Goal: Obtain resource: Obtain resource

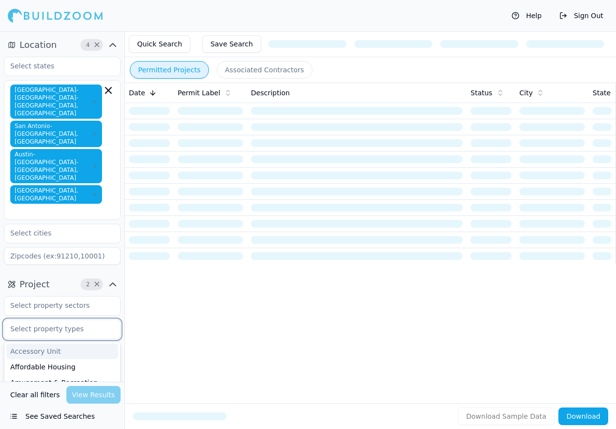
click at [68, 320] on input "text" at bounding box center [56, 329] width 104 height 18
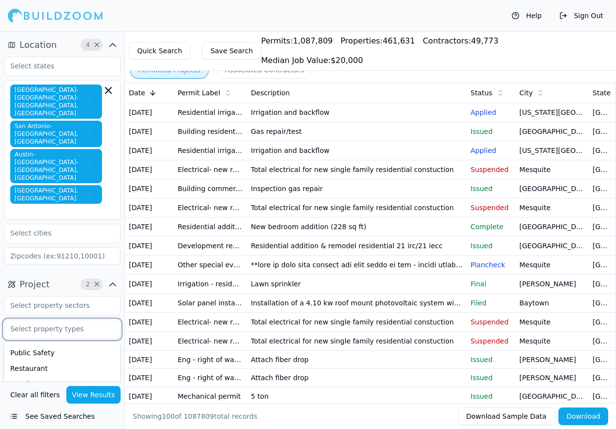
scroll to position [265, 0]
click at [248, 422] on div "Showing 100 of 1087809 total records Download Sample Data Download" at bounding box center [370, 416] width 491 height 26
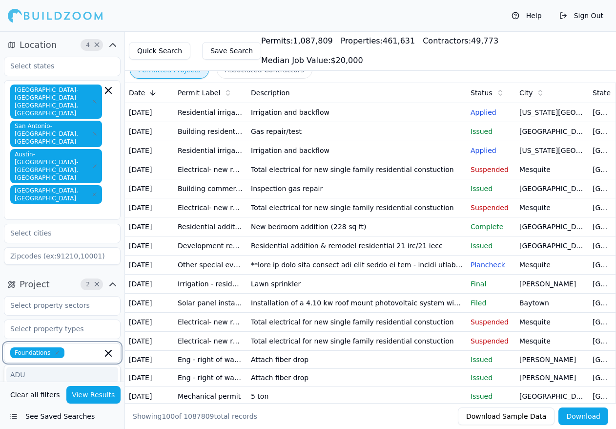
click at [75, 347] on input "text" at bounding box center [85, 352] width 34 height 11
type input "f"
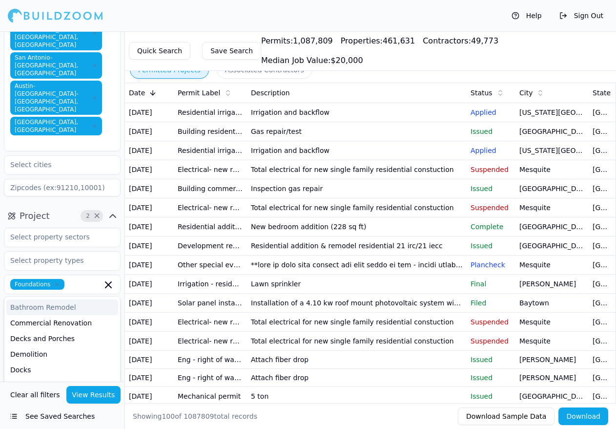
click at [122, 248] on div "Project 2 × Foundations ADU Bathroom Remodel Commercial Renovation Decks and Po…" at bounding box center [62, 310] width 124 height 212
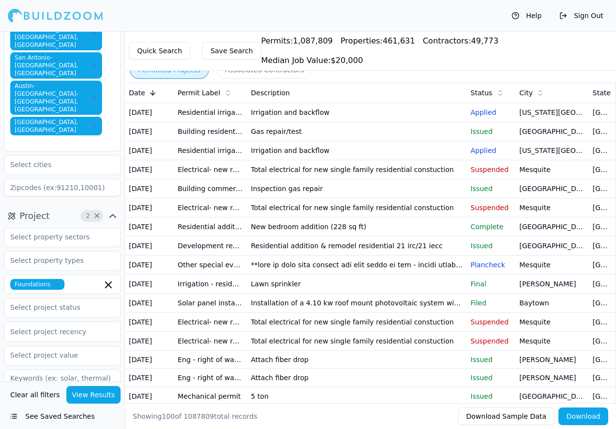
scroll to position [117, 0]
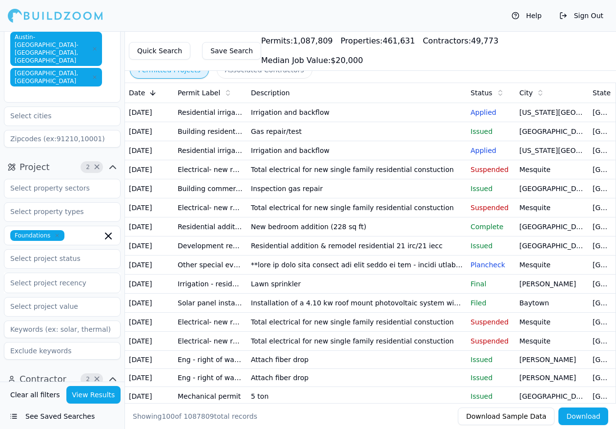
click at [48, 320] on input at bounding box center [62, 329] width 117 height 18
type input "Foundation Repair"
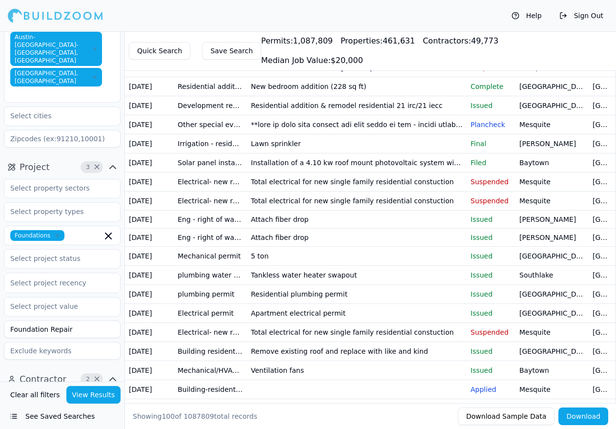
scroll to position [146, 0]
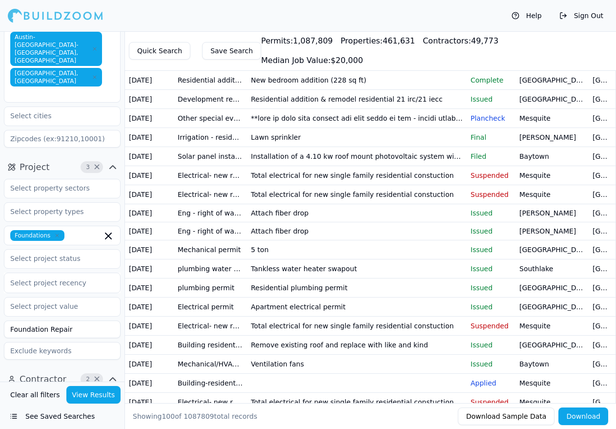
click at [93, 396] on button "View Results" at bounding box center [93, 395] width 55 height 18
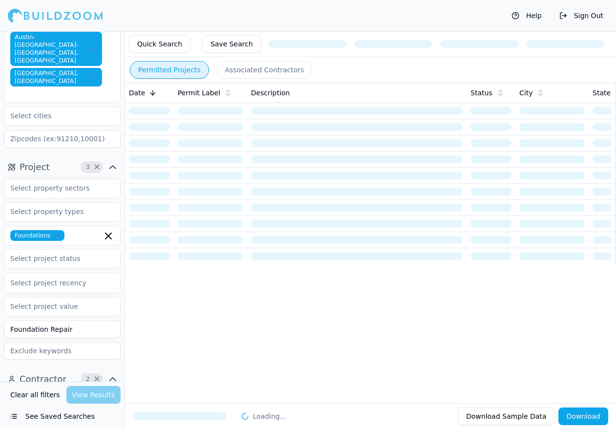
scroll to position [0, 0]
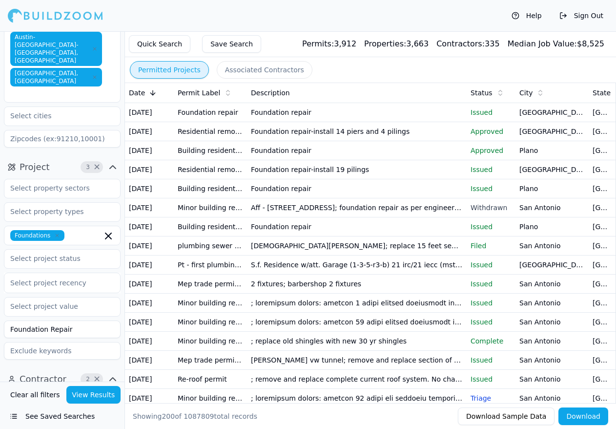
drag, startPoint x: 79, startPoint y: 271, endPoint x: -1, endPoint y: 274, distance: 79.6
click at [0, 274] on html "Help Sign Out Location 4 × [GEOGRAPHIC_DATA]-[GEOGRAPHIC_DATA]-[GEOGRAPHIC_DATA…" at bounding box center [308, 214] width 616 height 429
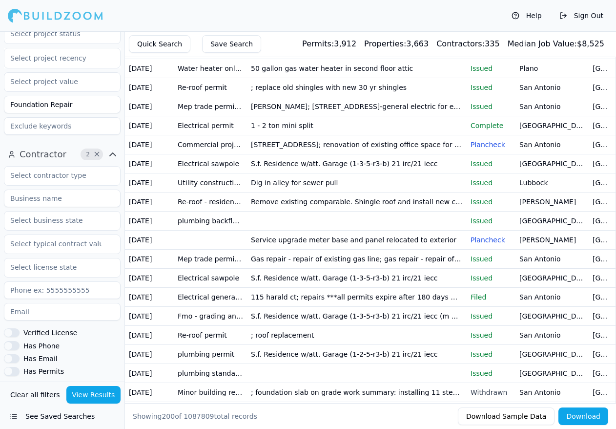
scroll to position [361, 0]
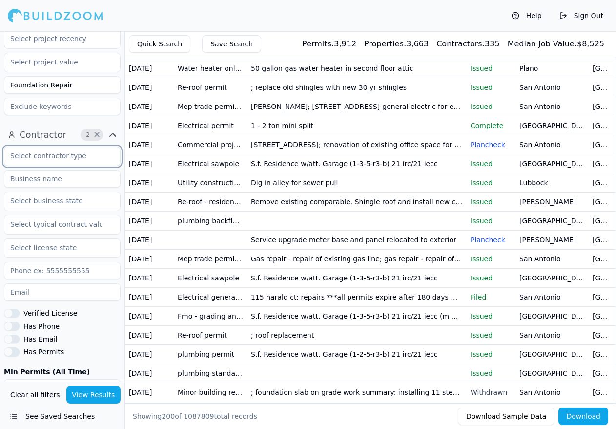
click at [74, 147] on input "text" at bounding box center [56, 156] width 104 height 18
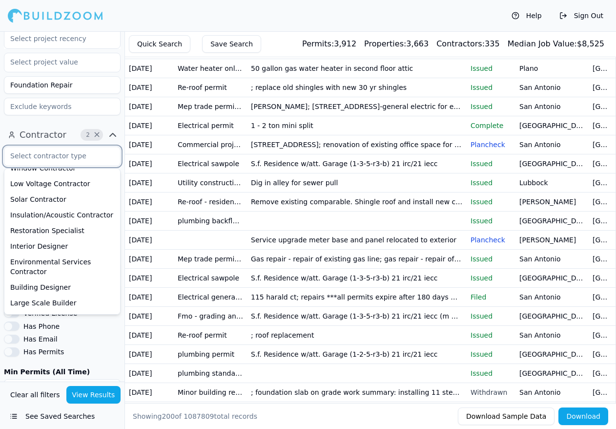
scroll to position [405, 0]
click at [73, 310] on div "Foundation Contractor" at bounding box center [62, 318] width 112 height 16
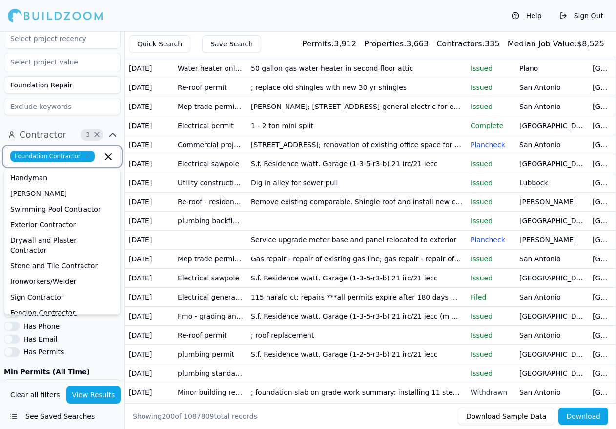
scroll to position [243, 0]
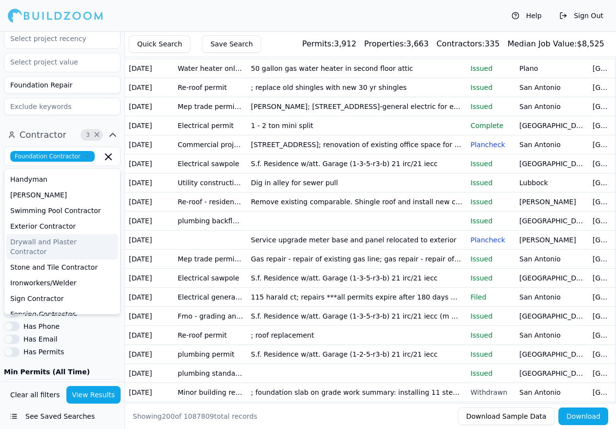
click at [124, 161] on div "Contractor 3 × Foundation Contractor General Contractor Electrician Architect H…" at bounding box center [62, 290] width 124 height 334
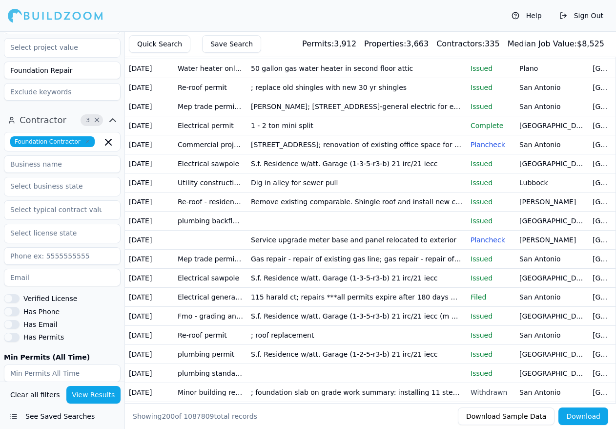
scroll to position [378, 0]
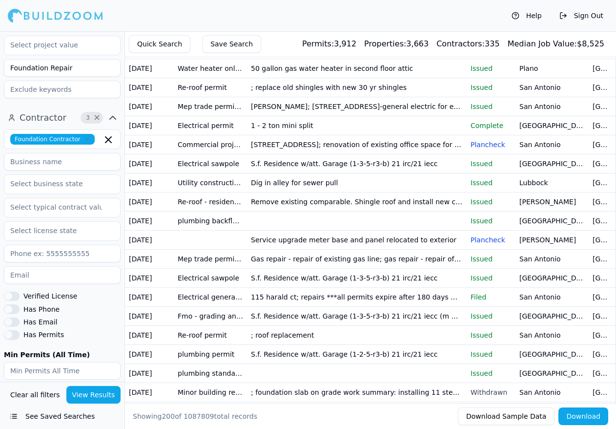
drag, startPoint x: 32, startPoint y: 362, endPoint x: 4, endPoint y: 364, distance: 27.9
click at [4, 411] on input "100" at bounding box center [32, 420] width 57 height 18
drag, startPoint x: 95, startPoint y: 397, endPoint x: 96, endPoint y: 379, distance: 18.1
click at [94, 397] on button "View Results" at bounding box center [93, 395] width 55 height 18
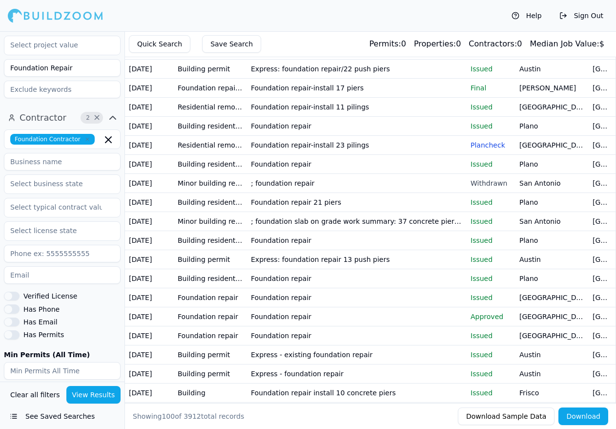
scroll to position [98, 0]
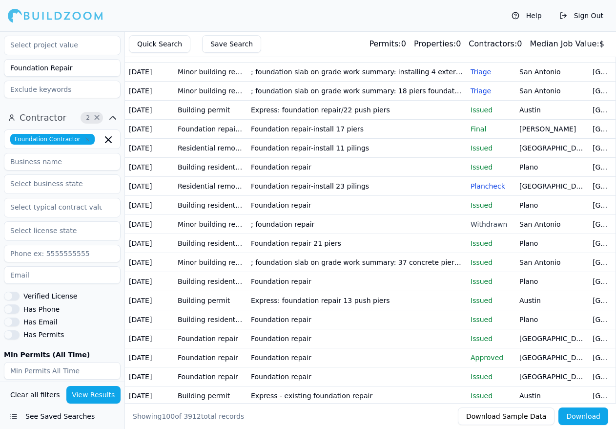
click at [280, 195] on td "Foundation repair-install 23 pilings" at bounding box center [357, 185] width 220 height 19
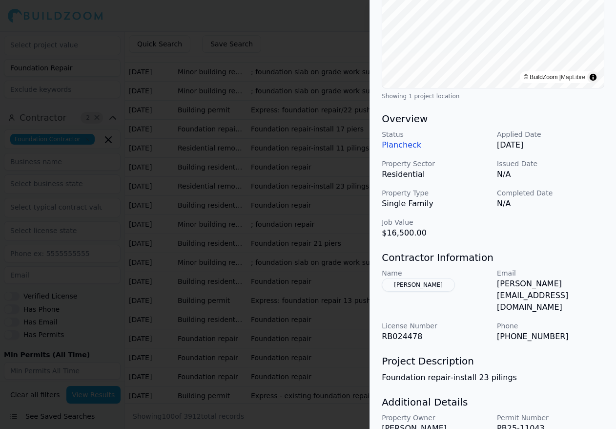
scroll to position [243, 0]
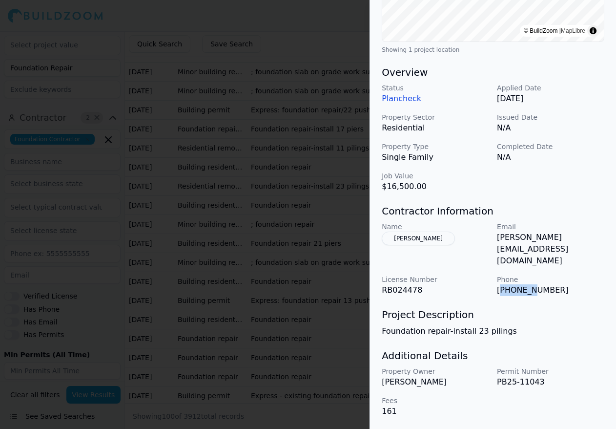
drag, startPoint x: 499, startPoint y: 283, endPoint x: 524, endPoint y: 283, distance: 24.9
click at [524, 284] on p "[PHONE_NUMBER]" at bounding box center [550, 290] width 107 height 12
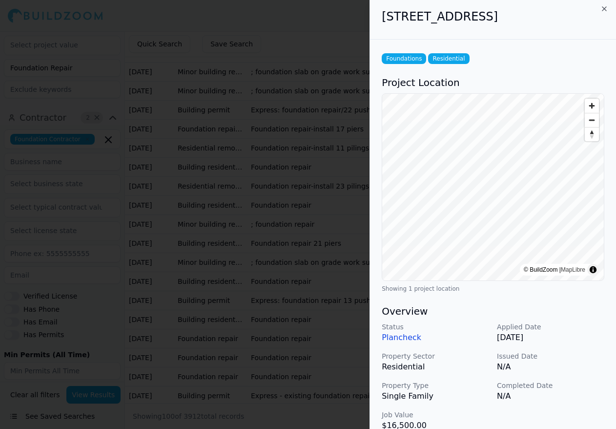
scroll to position [0, 0]
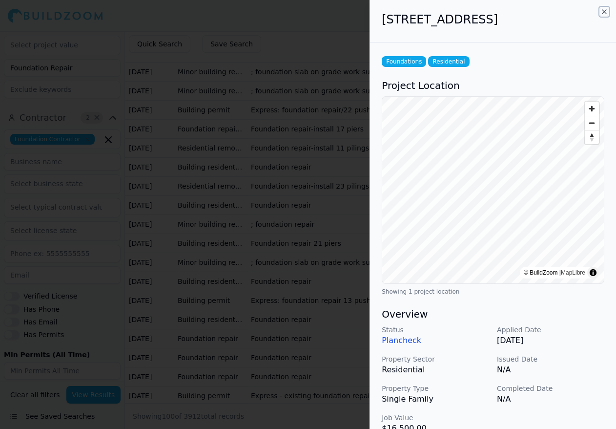
click at [606, 11] on icon "button" at bounding box center [604, 12] width 8 height 8
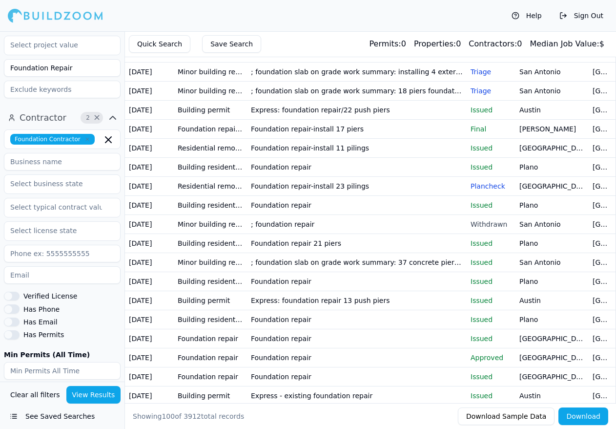
drag, startPoint x: 574, startPoint y: 418, endPoint x: 95, endPoint y: 271, distance: 500.5
click at [105, 274] on div "Location 4 × [GEOGRAPHIC_DATA]-[GEOGRAPHIC_DATA]-[GEOGRAPHIC_DATA], [GEOGRAPHIC…" at bounding box center [308, 245] width 616 height 429
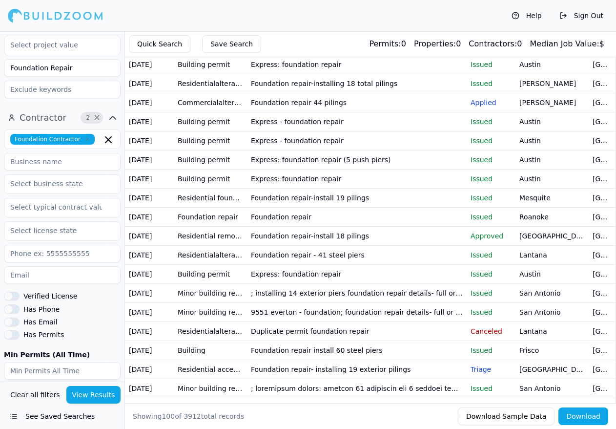
scroll to position [1269, 0]
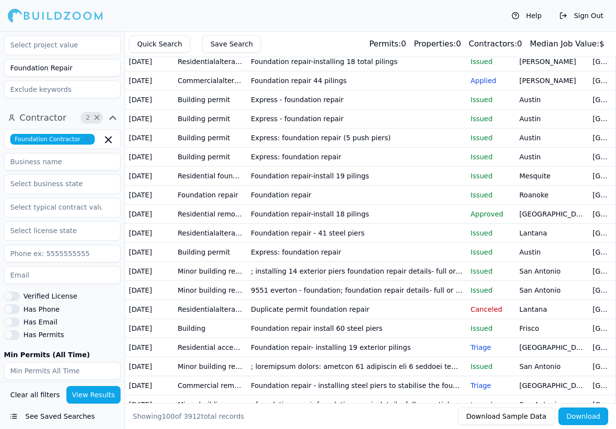
click at [585, 418] on button "Download" at bounding box center [584, 416] width 50 height 18
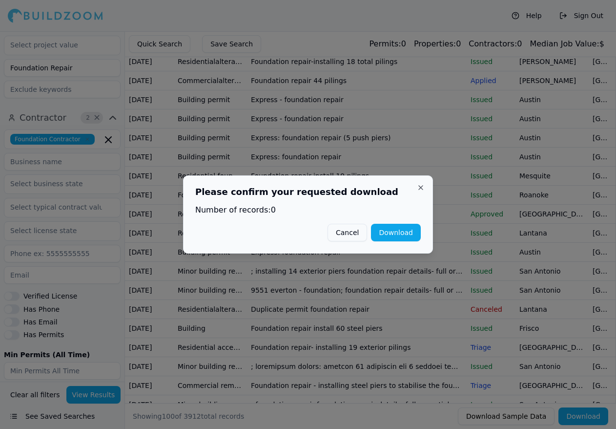
click at [351, 231] on button "Cancel" at bounding box center [348, 233] width 40 height 18
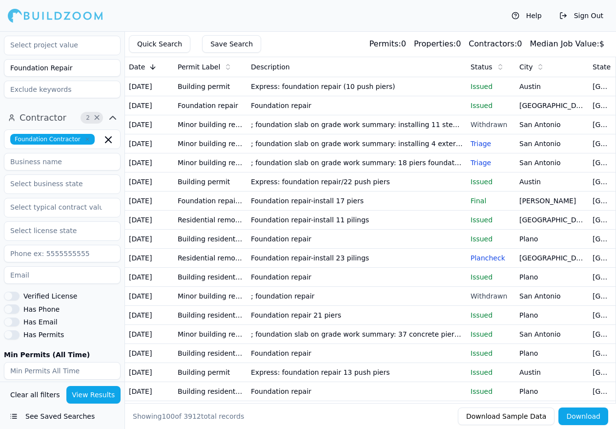
scroll to position [0, 0]
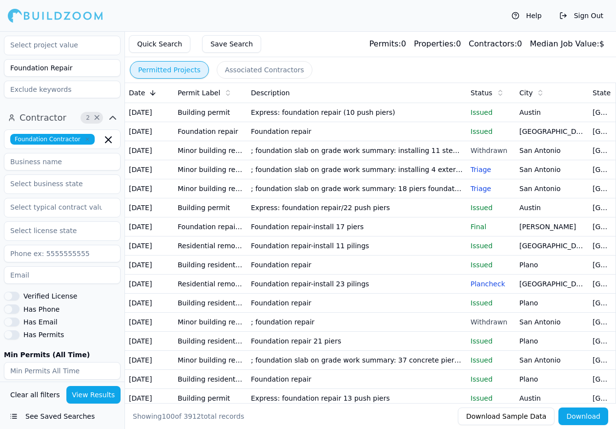
click at [204, 116] on td "Building permit" at bounding box center [210, 112] width 73 height 19
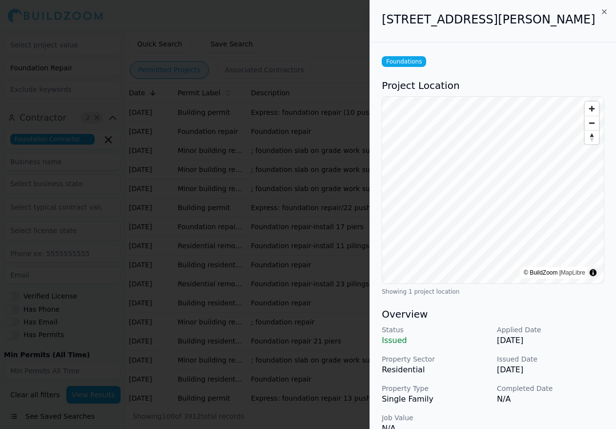
click at [609, 12] on div "[STREET_ADDRESS][PERSON_NAME]" at bounding box center [493, 21] width 246 height 42
click at [606, 7] on div "[STREET_ADDRESS][PERSON_NAME]" at bounding box center [493, 21] width 246 height 42
click at [605, 13] on icon "button" at bounding box center [604, 12] width 8 height 8
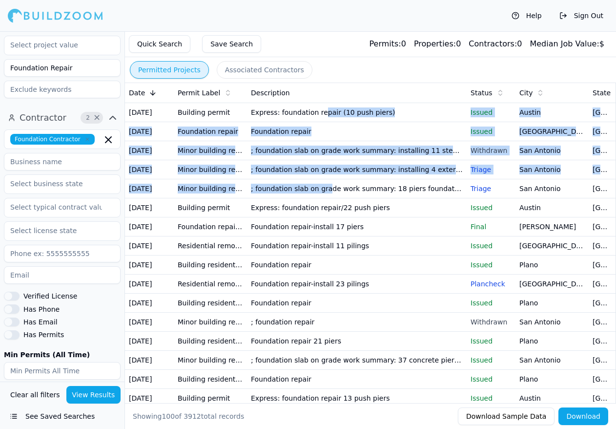
drag, startPoint x: 317, startPoint y: 115, endPoint x: 323, endPoint y: 223, distance: 108.5
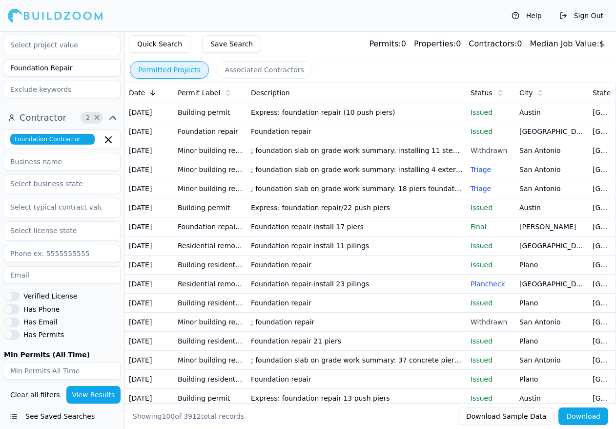
click at [379, 67] on div "Permitted Projects Associated Contractors" at bounding box center [370, 70] width 492 height 18
click at [212, 43] on button "Save Search" at bounding box center [231, 44] width 59 height 18
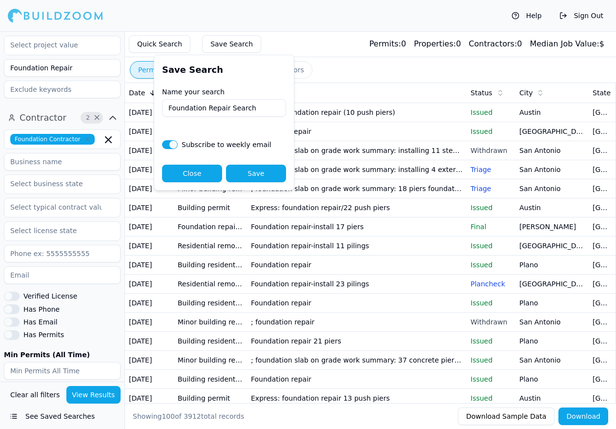
type input "Foundation Repair Search"
click at [251, 173] on button "Save" at bounding box center [256, 174] width 60 height 18
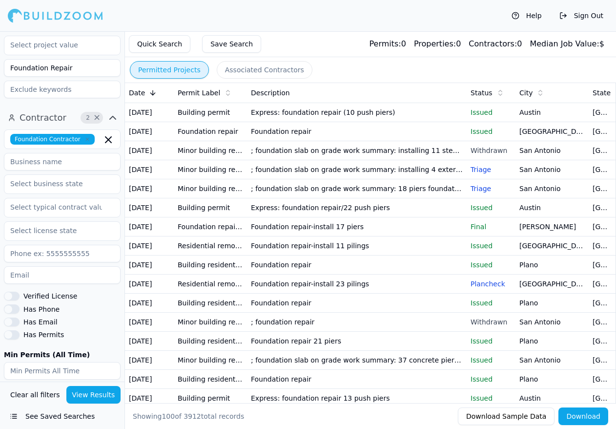
click at [502, 415] on button "Download Sample Data" at bounding box center [506, 416] width 97 height 18
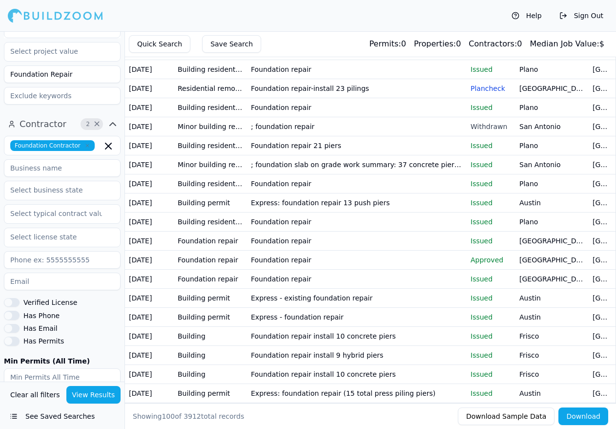
scroll to position [378, 0]
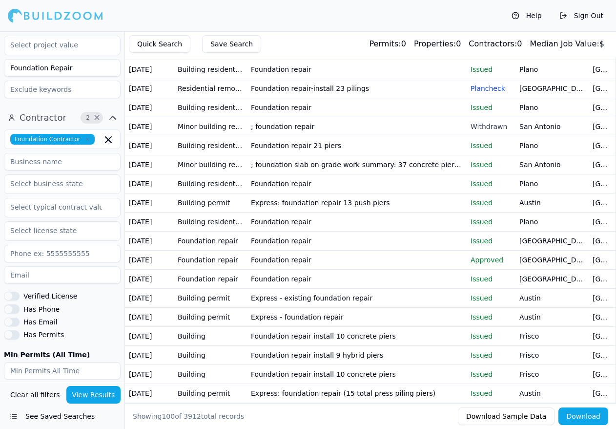
click at [85, 396] on button "View Results" at bounding box center [93, 395] width 55 height 18
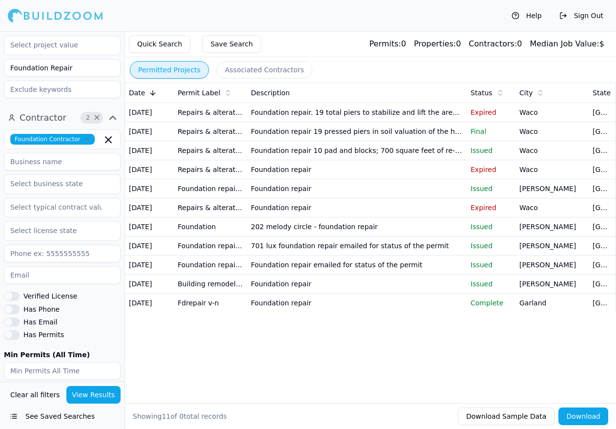
drag, startPoint x: 584, startPoint y: 416, endPoint x: 290, endPoint y: 253, distance: 335.4
click at [291, 253] on div "Permitted Projects Associated Contractors Date Permit Label Description Status …" at bounding box center [370, 229] width 492 height 397
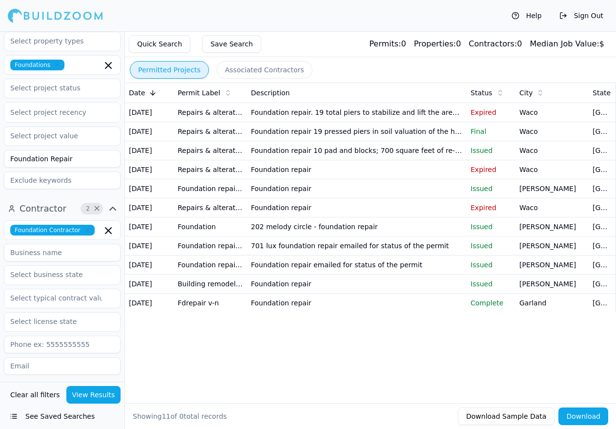
scroll to position [281, 0]
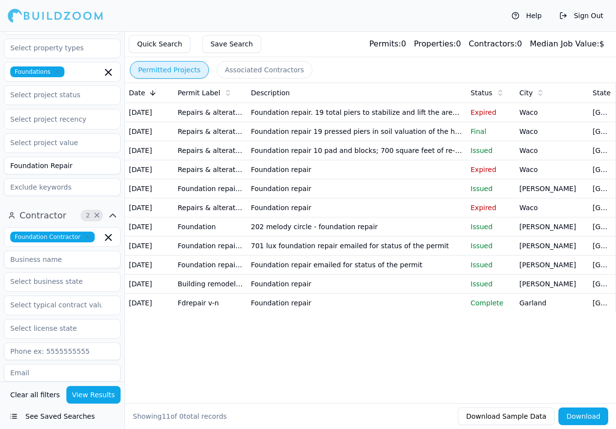
drag, startPoint x: 82, startPoint y: 178, endPoint x: 77, endPoint y: 108, distance: 69.5
click at [77, 108] on div "Location 4 × [GEOGRAPHIC_DATA]-[GEOGRAPHIC_DATA]-[GEOGRAPHIC_DATA], [GEOGRAPHIC…" at bounding box center [62, 206] width 124 height 350
drag, startPoint x: 77, startPoint y: 107, endPoint x: 1, endPoint y: 105, distance: 75.7
click at [2, 104] on div "Project 3 × Foundations Select project recency Foundation Repair" at bounding box center [62, 98] width 124 height 212
click at [90, 403] on div "Clear all filters View Results See Saved Searches" at bounding box center [62, 404] width 124 height 47
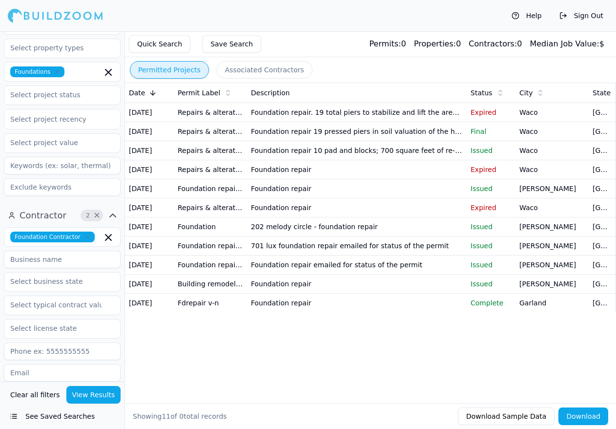
click at [90, 397] on button "View Results" at bounding box center [93, 395] width 55 height 18
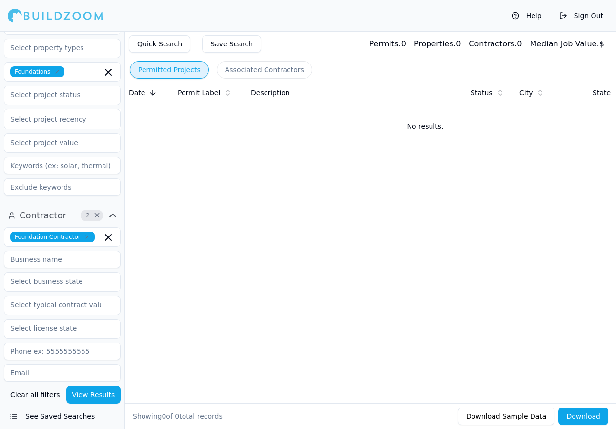
click at [84, 234] on icon "button" at bounding box center [87, 237] width 6 height 6
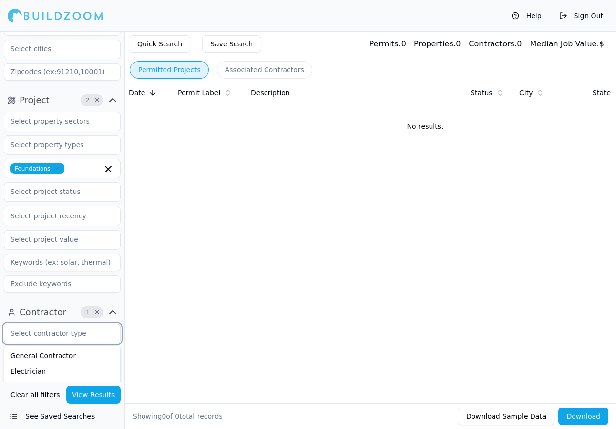
scroll to position [183, 0]
click at [32, 395] on button "Clear all filters" at bounding box center [35, 395] width 55 height 18
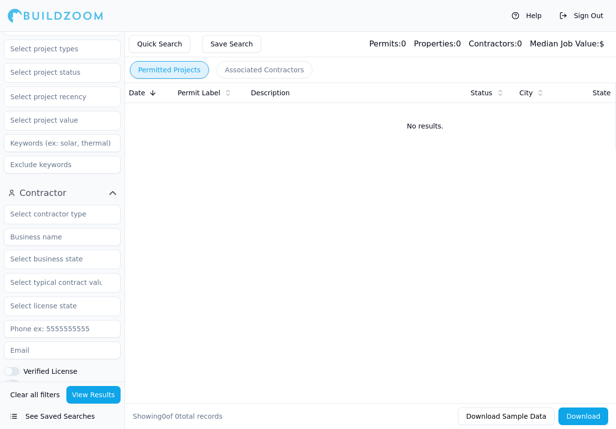
scroll to position [122, 0]
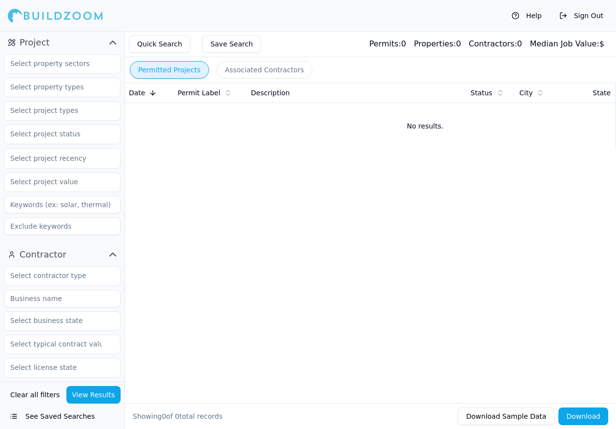
click at [30, 396] on button "Clear all filters" at bounding box center [35, 395] width 55 height 18
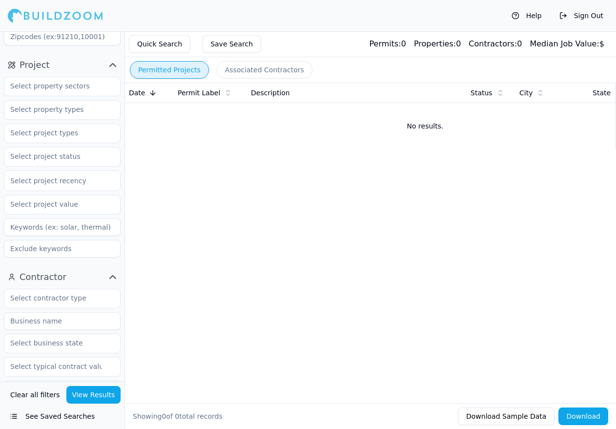
scroll to position [0, 0]
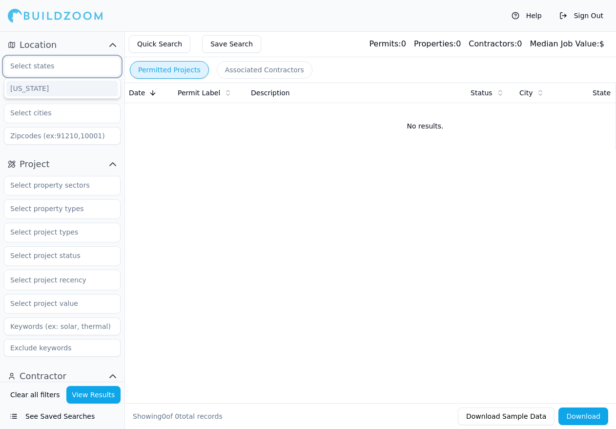
click at [49, 68] on input "text" at bounding box center [56, 66] width 104 height 18
click at [36, 85] on div "[US_STATE]" at bounding box center [62, 89] width 112 height 16
click at [54, 92] on input "text" at bounding box center [56, 90] width 104 height 18
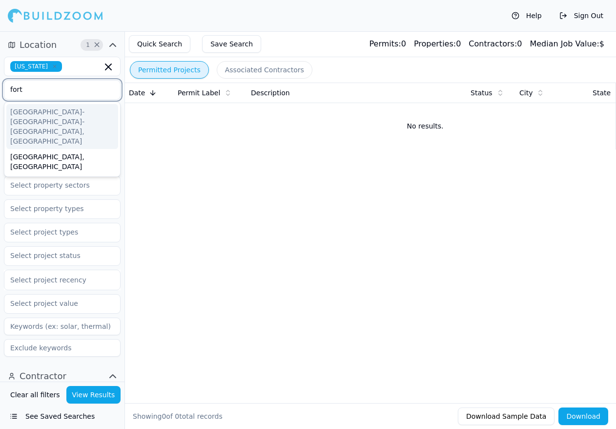
type input "fort"
click at [50, 113] on div "[GEOGRAPHIC_DATA]-[GEOGRAPHIC_DATA]-[GEOGRAPHIC_DATA], [GEOGRAPHIC_DATA]" at bounding box center [62, 126] width 112 height 45
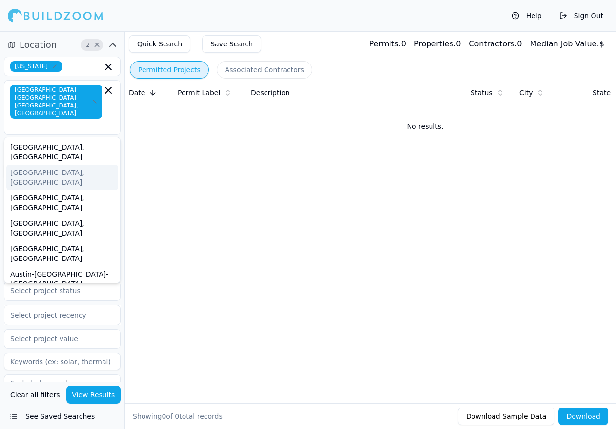
click at [196, 179] on div "Permitted Projects Associated Contractors Date Permit Label Description Status …" at bounding box center [370, 229] width 492 height 397
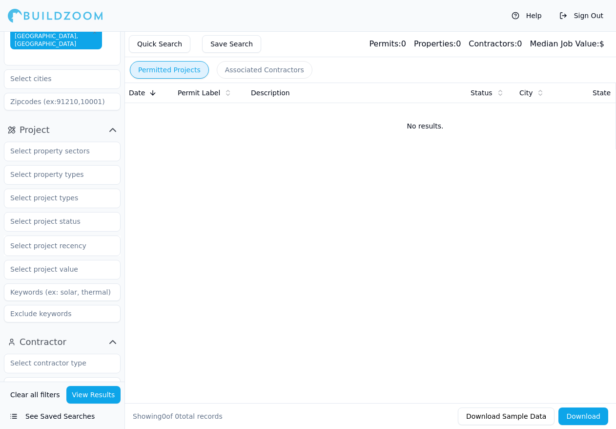
scroll to position [98, 0]
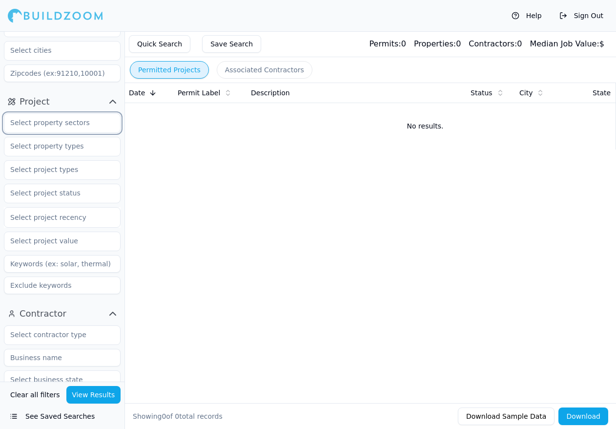
click at [78, 114] on input "text" at bounding box center [56, 123] width 104 height 18
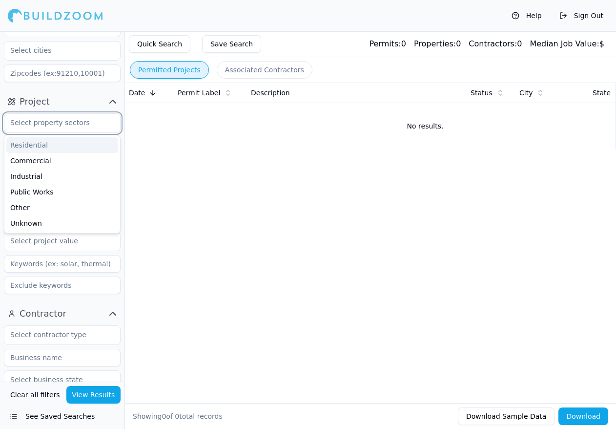
click at [79, 114] on input "text" at bounding box center [56, 123] width 104 height 18
click at [163, 195] on div "Permitted Projects Associated Contractors Date Permit Label Description Status …" at bounding box center [370, 229] width 492 height 397
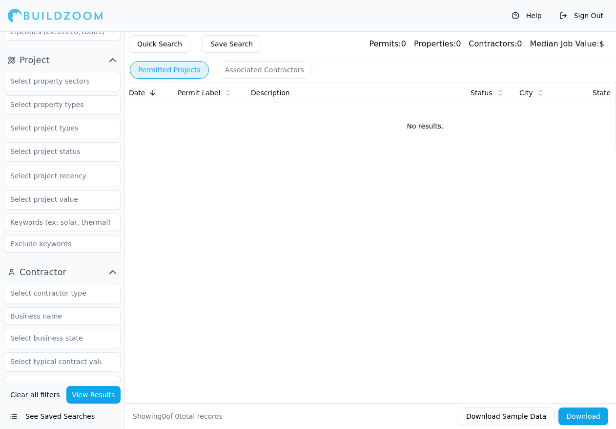
scroll to position [146, 0]
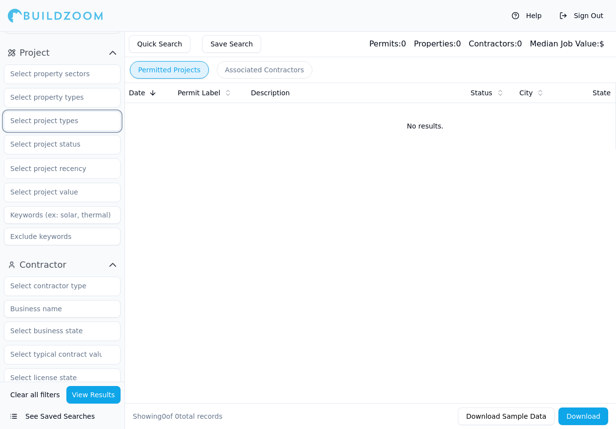
click at [71, 112] on input "text" at bounding box center [56, 121] width 104 height 18
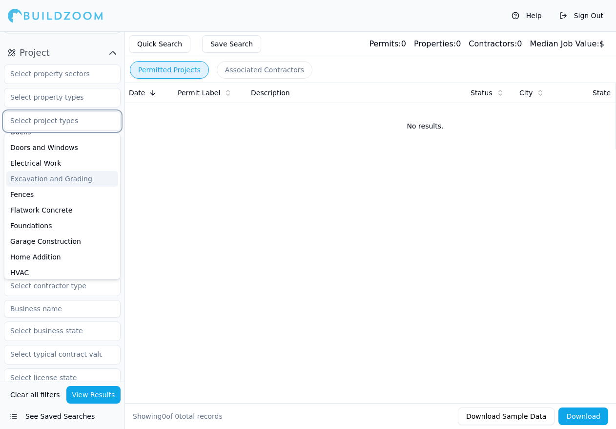
scroll to position [98, 0]
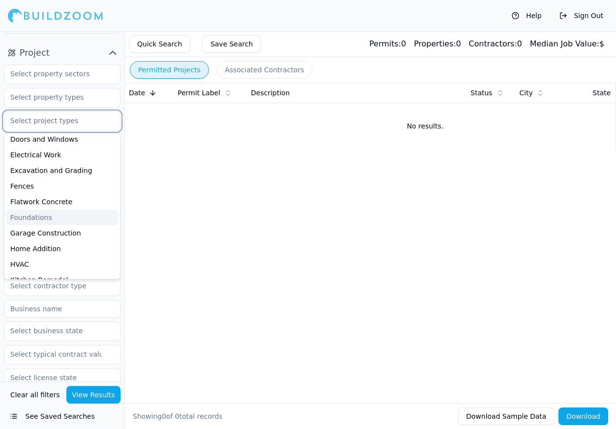
click at [35, 209] on div "Foundations" at bounding box center [62, 217] width 112 height 16
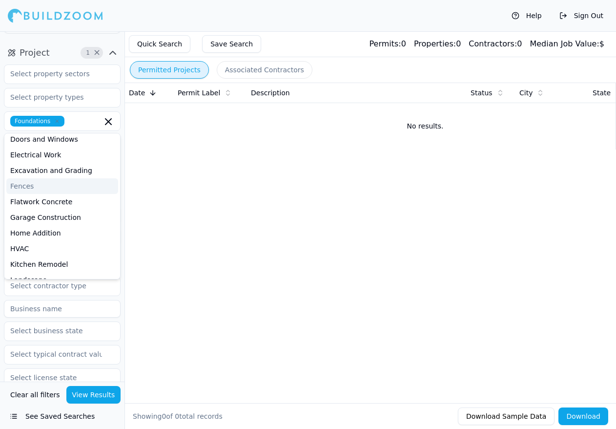
click at [132, 136] on td "No results." at bounding box center [425, 126] width 600 height 47
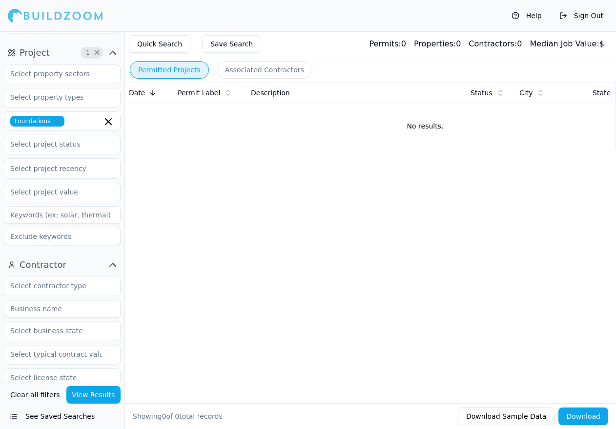
click at [125, 168] on div "Permitted Projects Associated Contractors Date Permit Label Description Status …" at bounding box center [370, 229] width 492 height 397
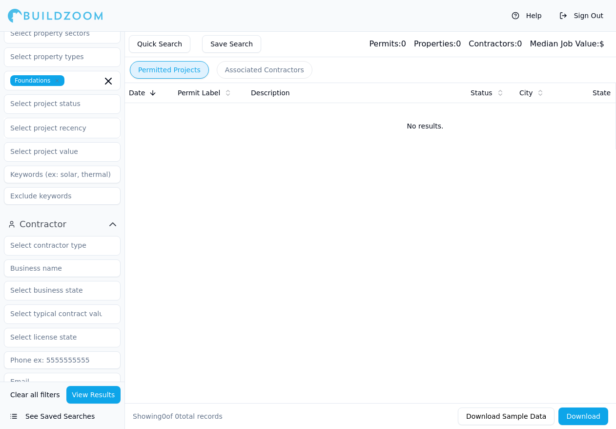
scroll to position [195, 0]
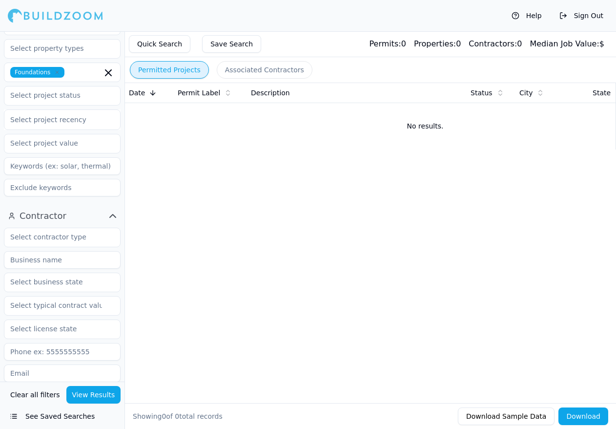
click at [96, 398] on button "View Results" at bounding box center [93, 395] width 55 height 18
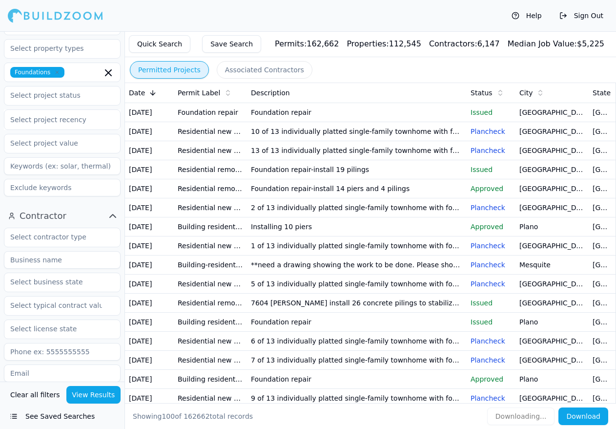
drag, startPoint x: 595, startPoint y: 418, endPoint x: 404, endPoint y: 397, distance: 192.6
click at [405, 398] on div "Permitted Projects Associated Contractors Date Permit Label Description Status …" at bounding box center [370, 229] width 492 height 397
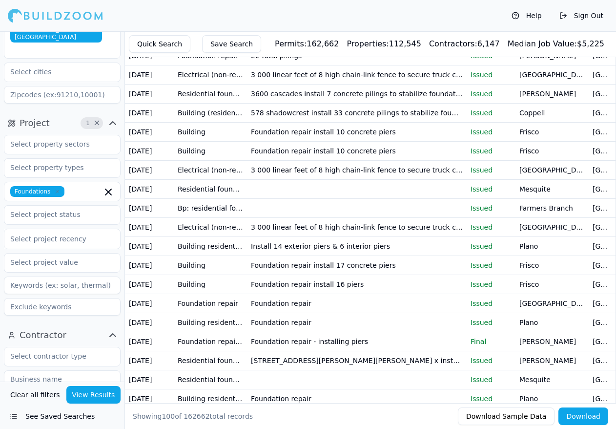
scroll to position [98, 0]
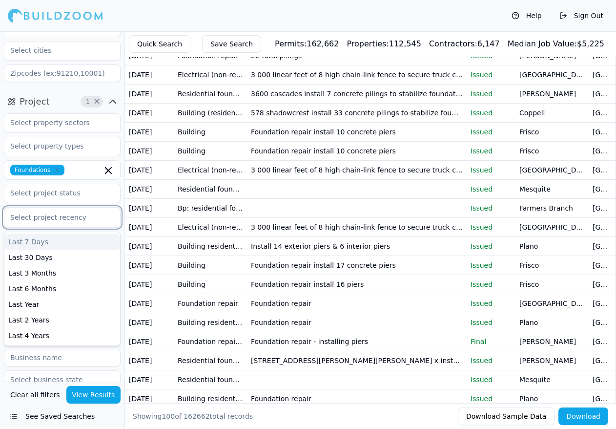
click at [81, 212] on div at bounding box center [62, 217] width 104 height 10
click at [123, 216] on div "Project 1 × Foundations 7 results available. Use Up and Down to choose options,…" at bounding box center [62, 196] width 124 height 212
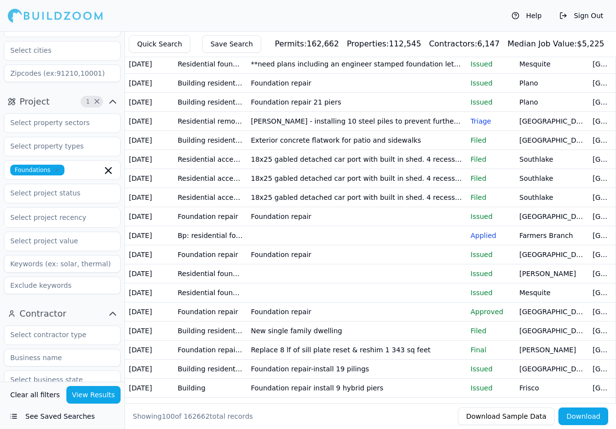
scroll to position [732, 0]
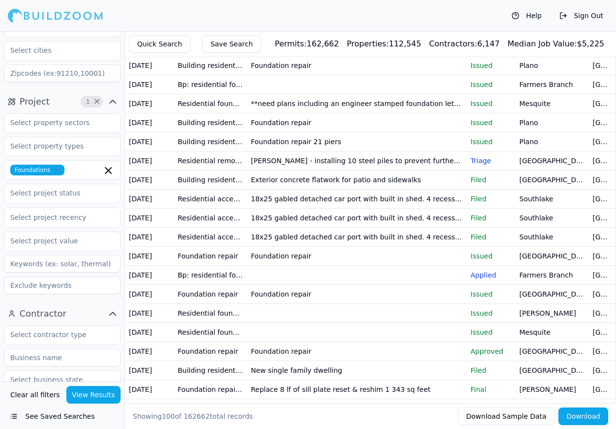
click at [586, 420] on button "Download" at bounding box center [584, 416] width 50 height 18
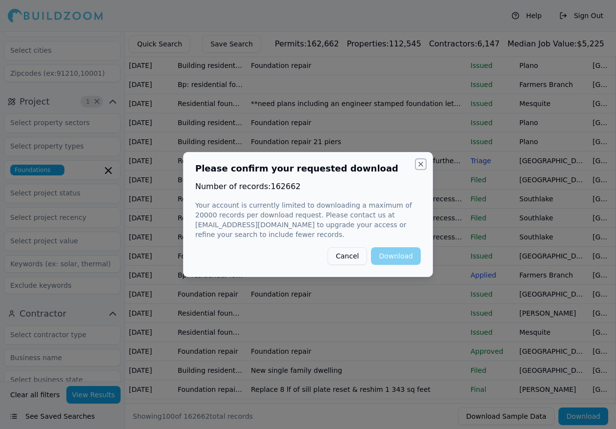
click at [420, 168] on button "Close" at bounding box center [421, 164] width 8 height 8
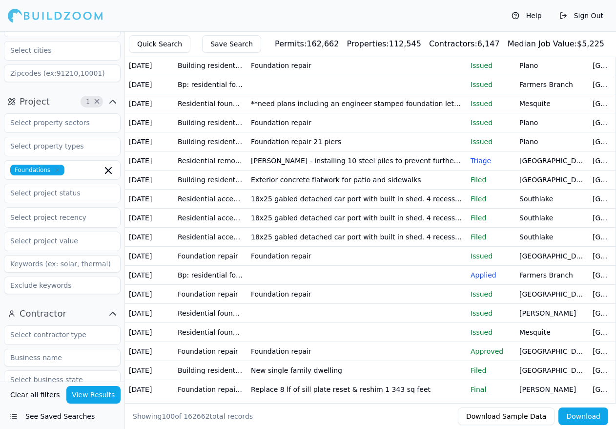
click at [75, 212] on div at bounding box center [62, 217] width 104 height 10
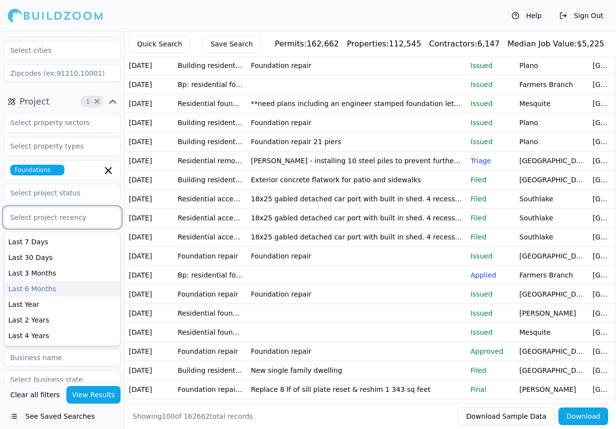
click at [38, 281] on div "Last 6 Months" at bounding box center [62, 289] width 116 height 16
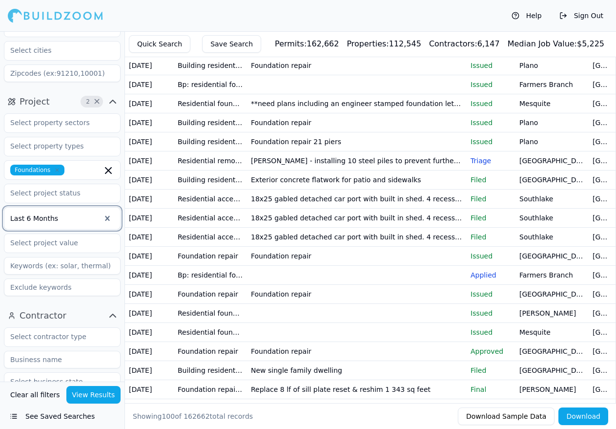
click at [98, 394] on button "View Results" at bounding box center [93, 395] width 55 height 18
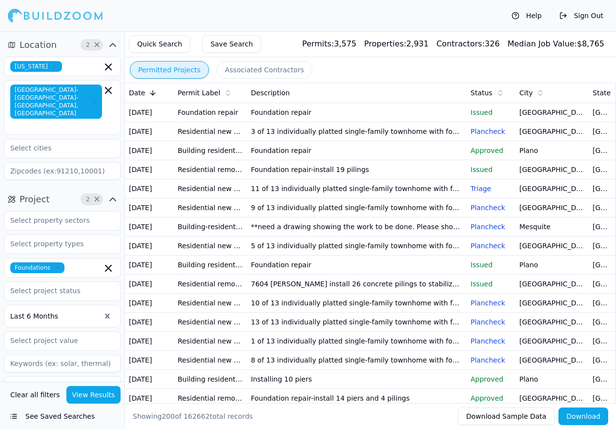
scroll to position [49, 0]
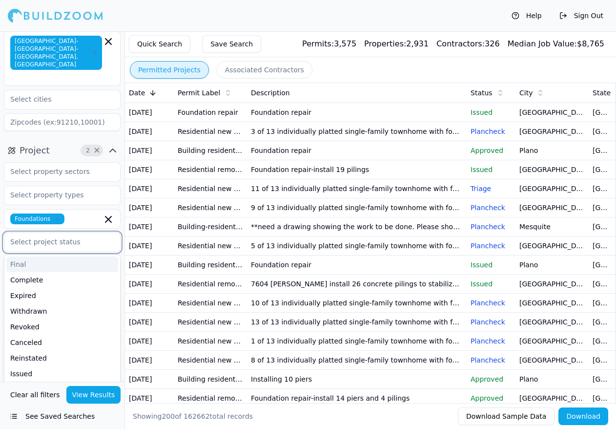
click at [72, 233] on input "text" at bounding box center [56, 242] width 104 height 18
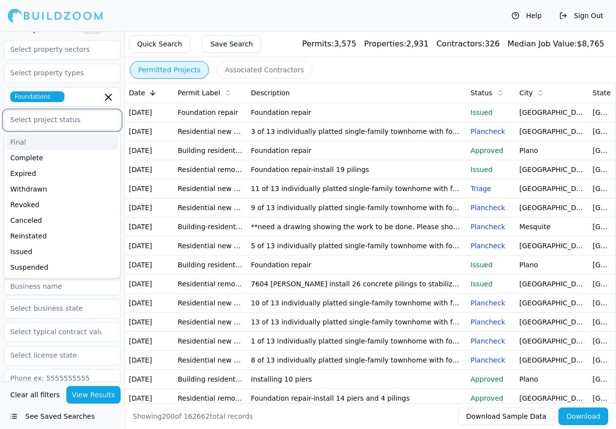
scroll to position [195, 0]
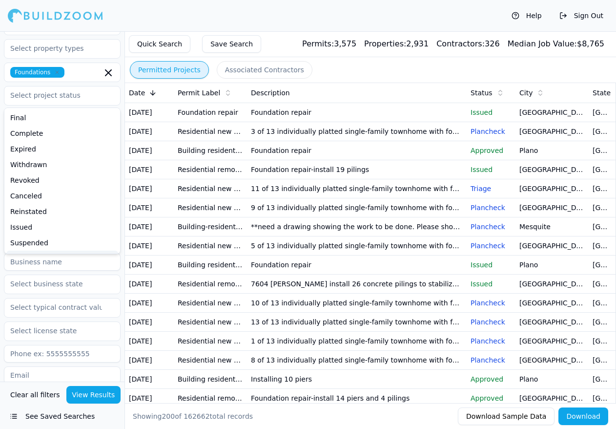
click at [123, 255] on div "Contractor Verified License Has Phone Has Email Has Permits Min Permits (All Ti…" at bounding box center [62, 373] width 124 height 334
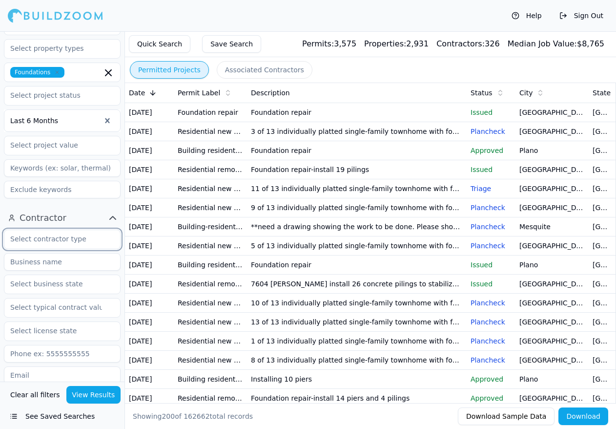
click at [71, 230] on input "text" at bounding box center [56, 239] width 104 height 18
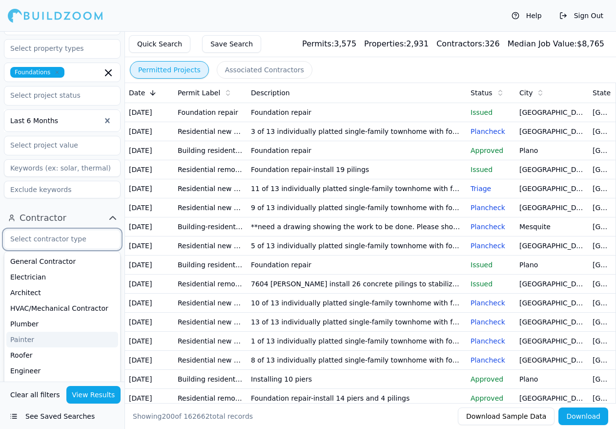
click at [70, 230] on input "text" at bounding box center [56, 239] width 104 height 18
click at [123, 234] on div "Contractor General Contractor Electrician Architect HVAC/Mechanical Contractor …" at bounding box center [62, 373] width 124 height 334
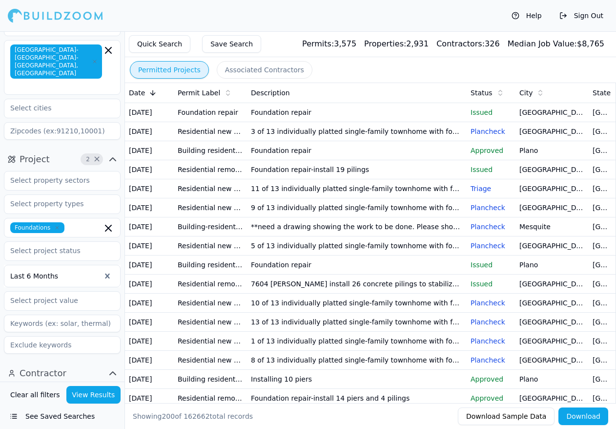
scroll to position [49, 0]
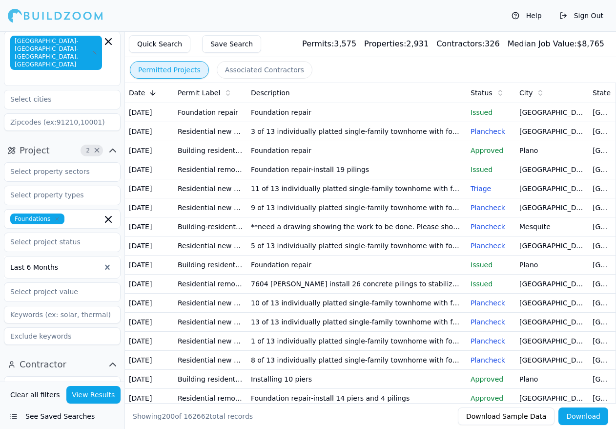
click at [96, 398] on button "View Results" at bounding box center [93, 395] width 55 height 18
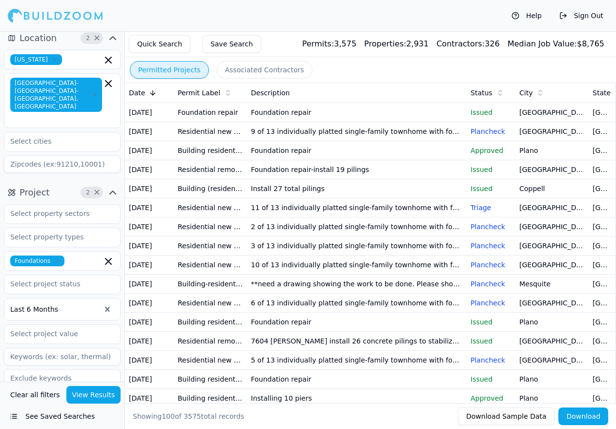
scroll to position [0, 0]
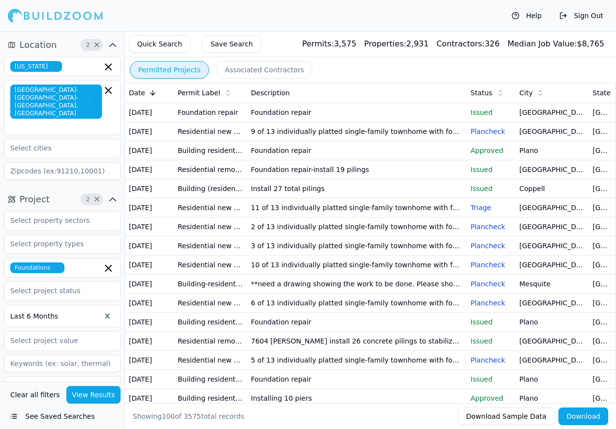
click at [583, 420] on button "Download" at bounding box center [584, 416] width 50 height 18
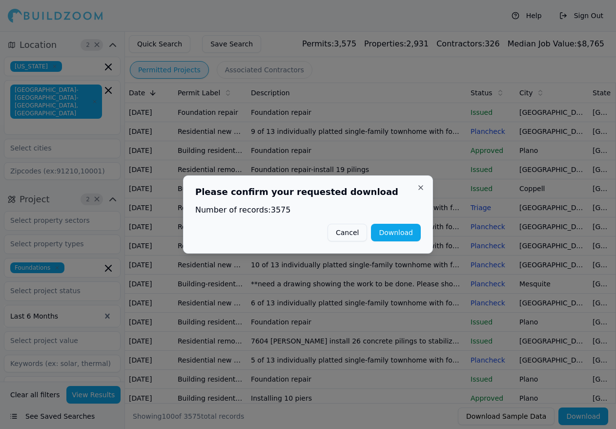
click at [393, 234] on button "Download" at bounding box center [396, 233] width 50 height 18
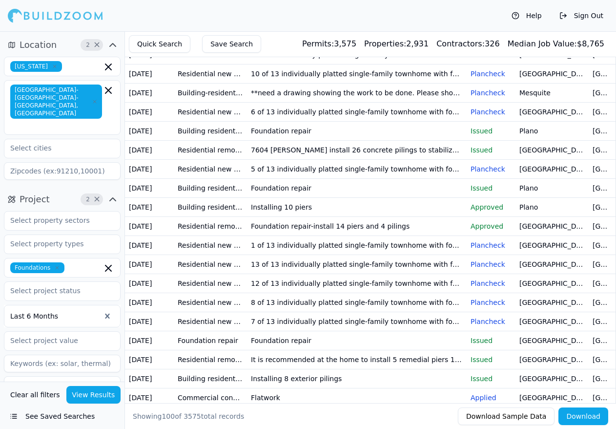
scroll to position [195, 0]
